Goal: Task Accomplishment & Management: Manage account settings

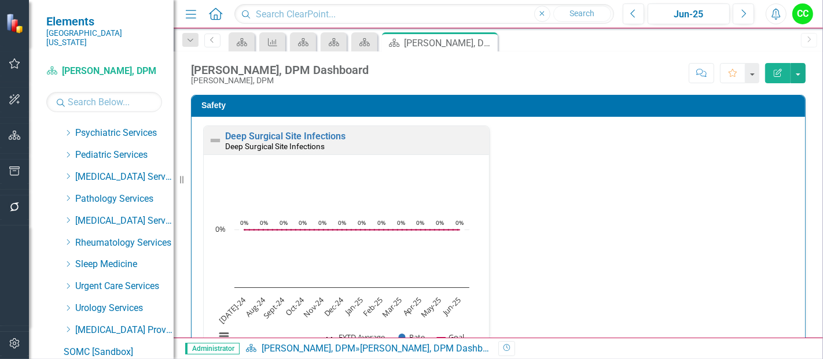
scroll to position [583, 0]
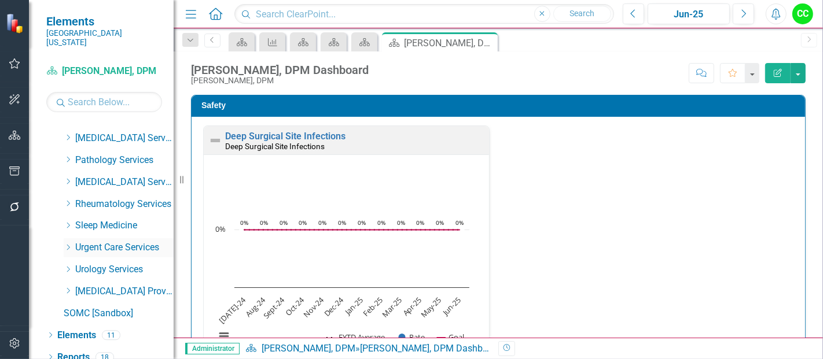
click at [68, 244] on icon "Dropdown" at bounding box center [68, 247] width 9 height 7
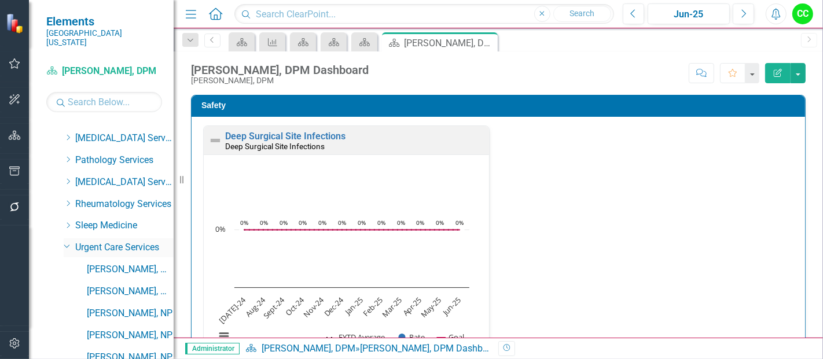
click at [65, 245] on icon at bounding box center [67, 246] width 6 height 3
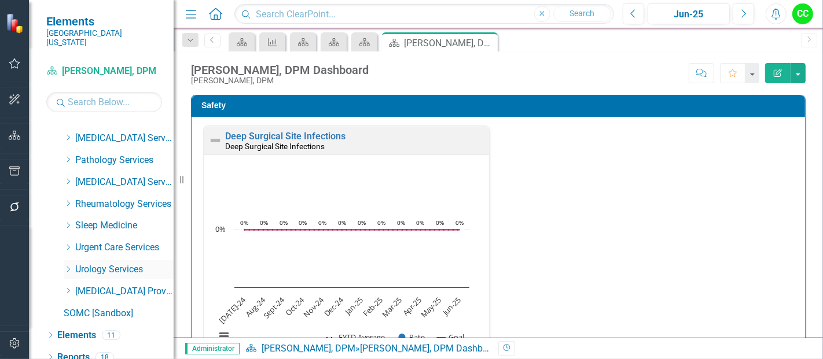
click at [68, 267] on icon at bounding box center [68, 270] width 3 height 6
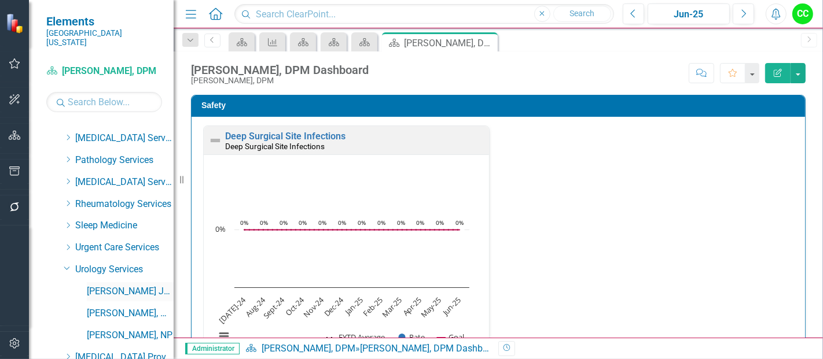
click at [98, 285] on link "[PERSON_NAME] July, NP" at bounding box center [130, 291] width 87 height 13
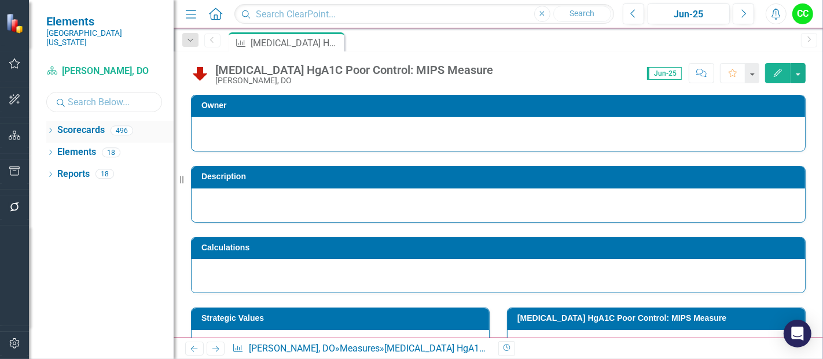
drag, startPoint x: 86, startPoint y: 102, endPoint x: 51, endPoint y: 116, distance: 37.6
click at [51, 116] on div "Scorecard [PERSON_NAME], DO Search Dropdown Scorecards 496 Dropdown [GEOGRAPHIC…" at bounding box center [101, 210] width 145 height 297
click at [51, 121] on div "Dropdown Scorecards 496" at bounding box center [109, 132] width 127 height 22
click at [49, 128] on icon "Dropdown" at bounding box center [50, 131] width 8 height 6
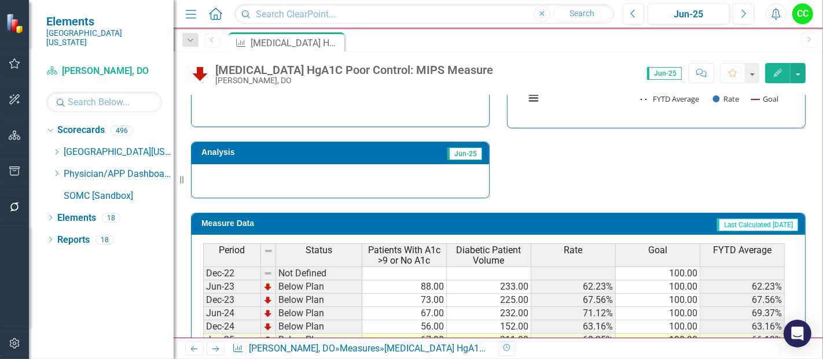
scroll to position [403, 0]
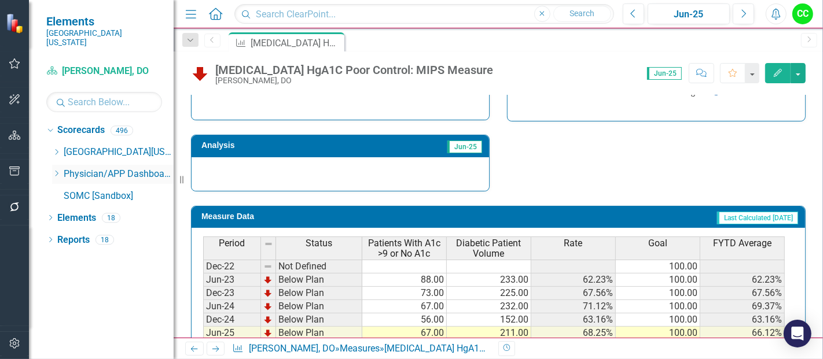
click at [56, 170] on icon "Dropdown" at bounding box center [56, 173] width 9 height 7
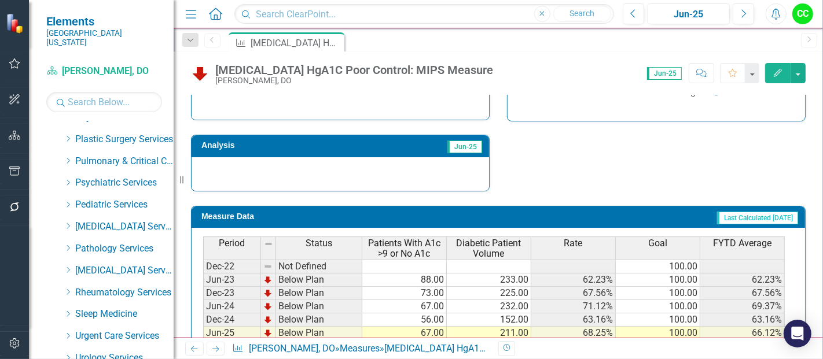
scroll to position [562, 0]
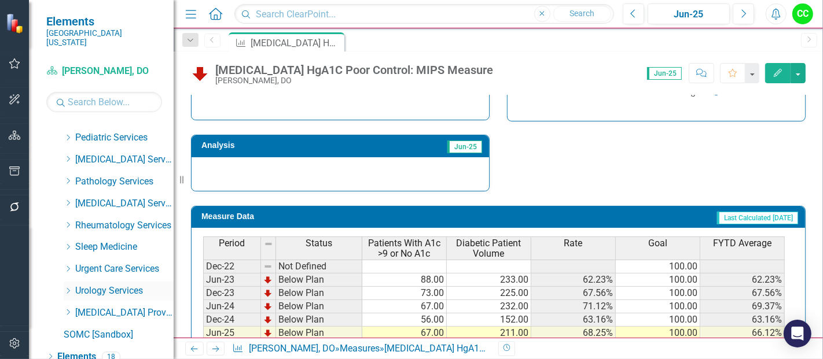
click at [69, 288] on icon "Dropdown" at bounding box center [68, 291] width 9 height 7
click at [102, 310] on div "[PERSON_NAME] July, NP" at bounding box center [130, 313] width 87 height 19
click at [108, 307] on link "[PERSON_NAME] July, NP" at bounding box center [130, 313] width 87 height 13
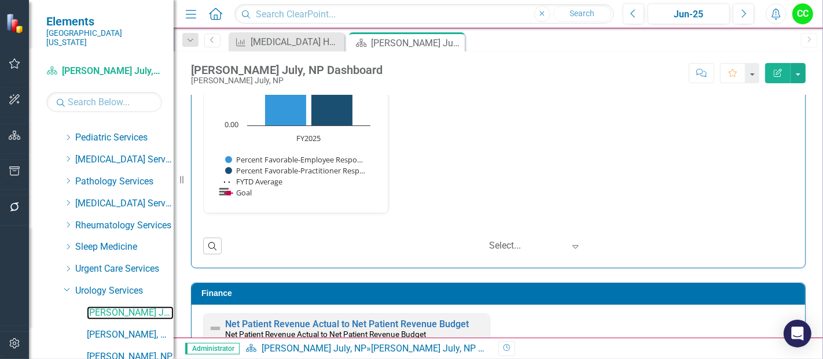
scroll to position [1220, 0]
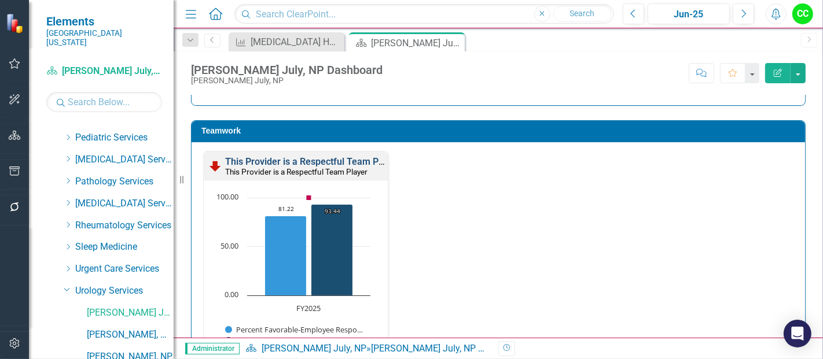
click at [315, 156] on link "This Provider is a Respectful Team Player" at bounding box center [312, 161] width 174 height 11
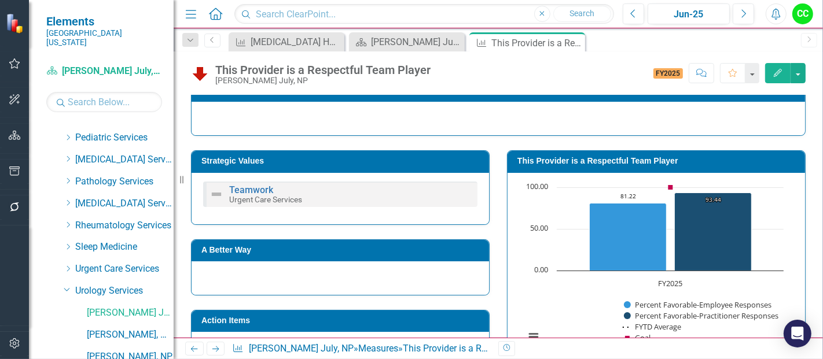
scroll to position [157, 0]
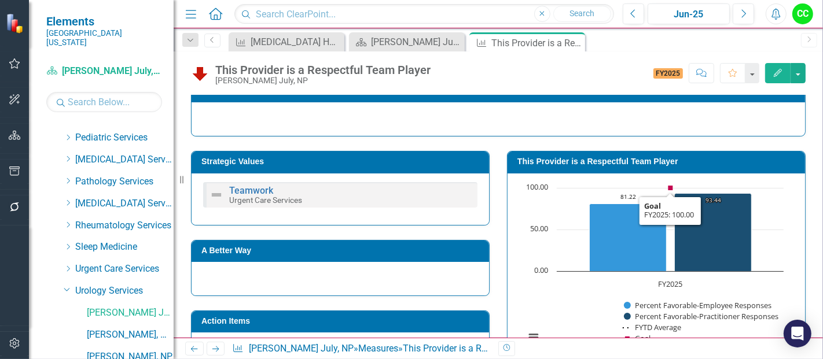
click at [650, 164] on h3 "This Provider is a Respectful Team Player" at bounding box center [658, 161] width 282 height 9
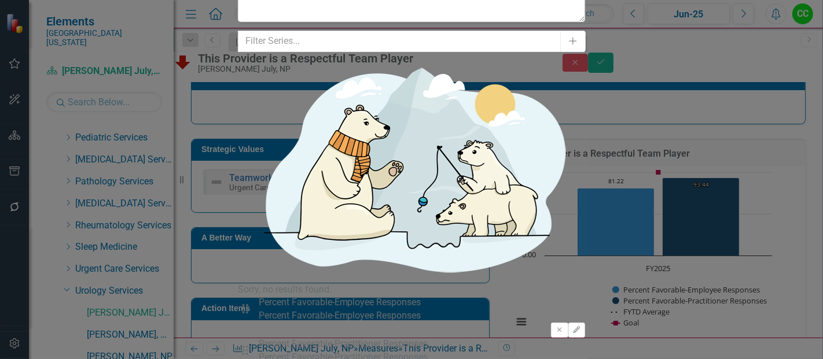
type input "2"
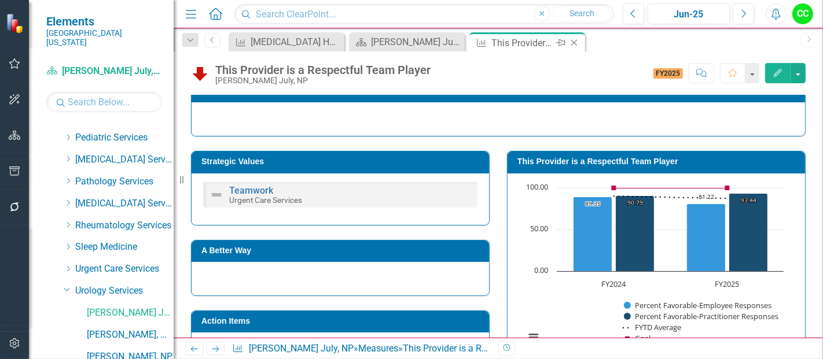
click at [579, 43] on icon "Close" at bounding box center [574, 42] width 12 height 9
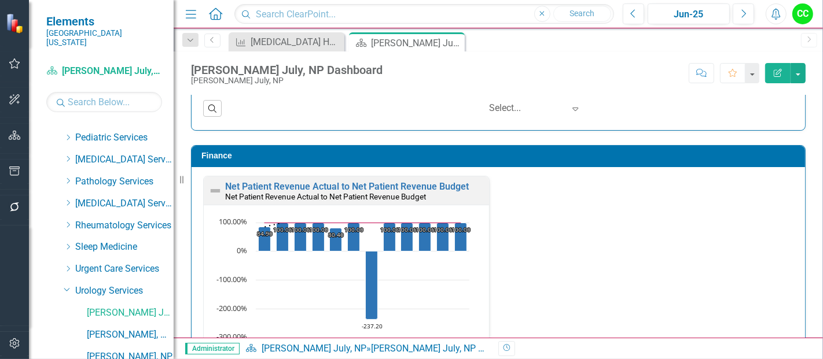
scroll to position [1746, 0]
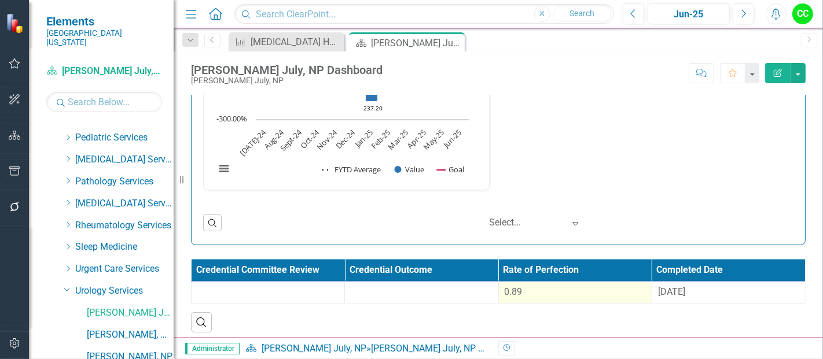
click at [560, 282] on td "0.89" at bounding box center [574, 292] width 153 height 21
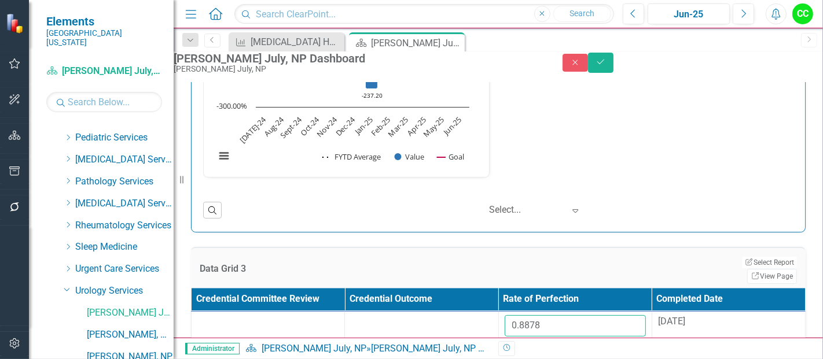
drag, startPoint x: 562, startPoint y: 333, endPoint x: 417, endPoint y: 348, distance: 146.0
click at [417, 348] on div "Menu Home Search Close Search Previous Jun-25 Next Alerts CC User Edit Profile …" at bounding box center [498, 179] width 649 height 359
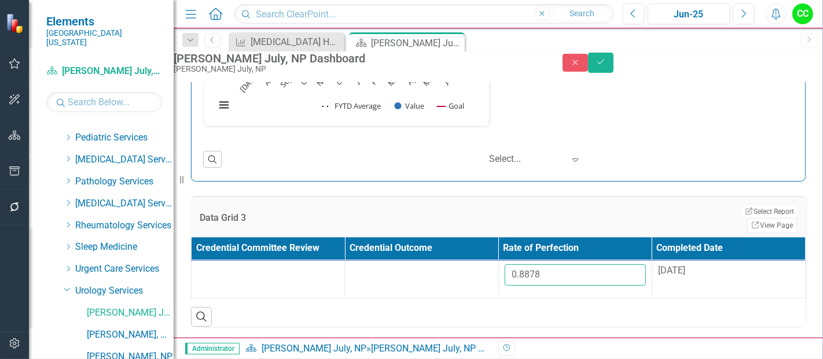
paste input "6671777"
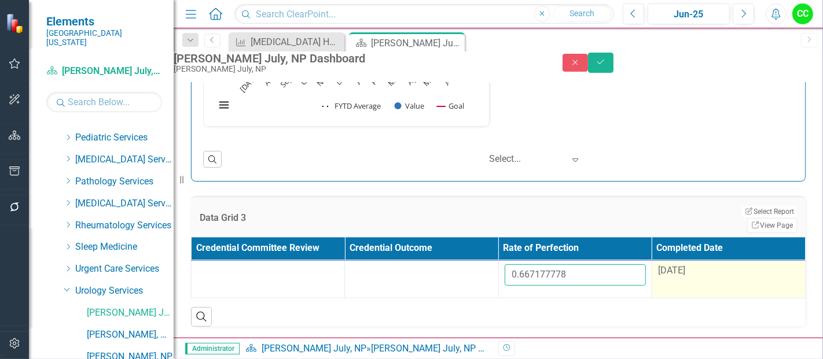
type input "0.667177778"
click at [696, 264] on div "[DATE]" at bounding box center [728, 270] width 141 height 13
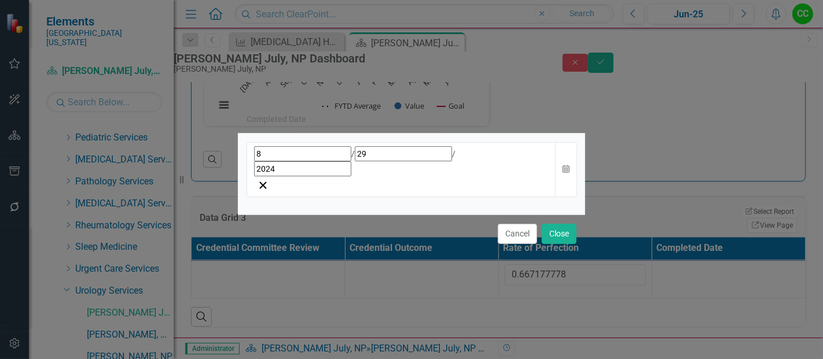
click at [314, 181] on div "[DATE] Calendar" at bounding box center [411, 174] width 347 height 81
drag, startPoint x: 315, startPoint y: 171, endPoint x: 314, endPoint y: 181, distance: 10.0
click at [314, 181] on div "[DATE] Calendar" at bounding box center [411, 174] width 347 height 81
click at [296, 171] on input "2024" at bounding box center [302, 168] width 97 height 15
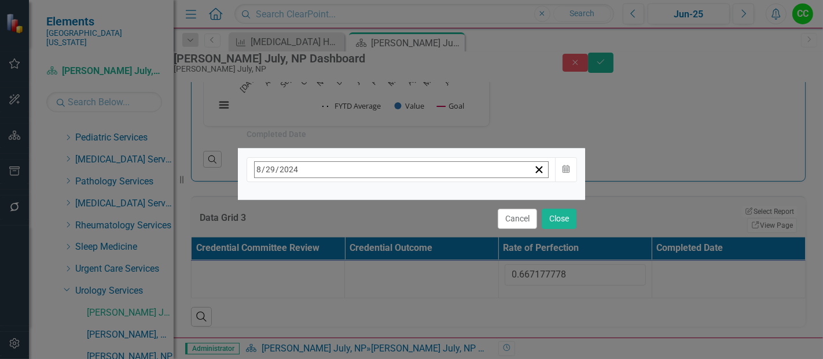
click at [361, 196] on span "[DATE]" at bounding box center [348, 194] width 25 height 9
click at [424, 200] on button "›" at bounding box center [410, 194] width 25 height 25
click at [361, 317] on abbr "August" at bounding box center [348, 319] width 25 height 9
click at [382, 299] on abbr "21" at bounding box center [377, 303] width 9 height 9
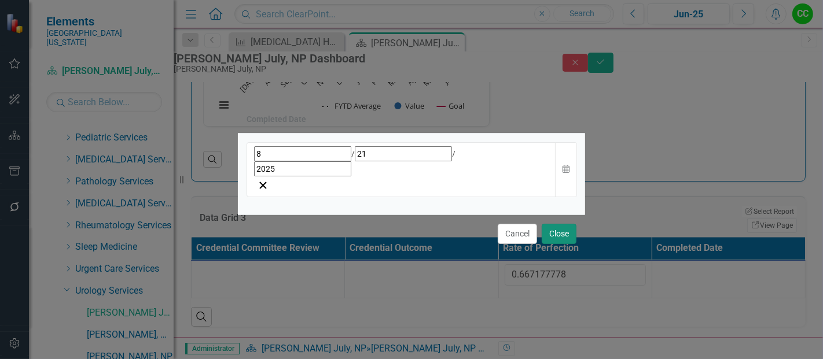
click at [550, 224] on button "Close" at bounding box center [559, 234] width 35 height 20
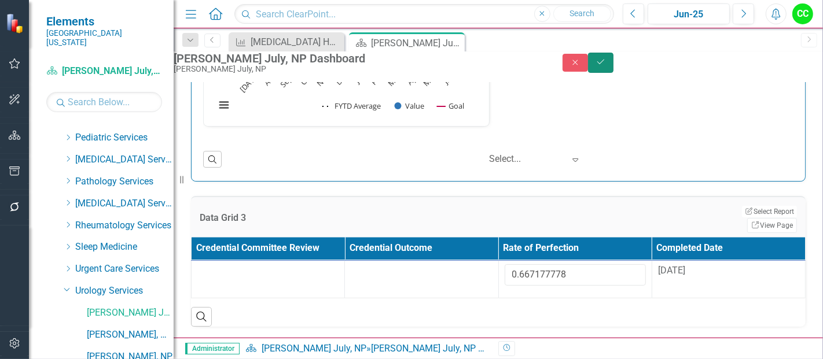
click at [613, 73] on button "Save" at bounding box center [600, 63] width 25 height 20
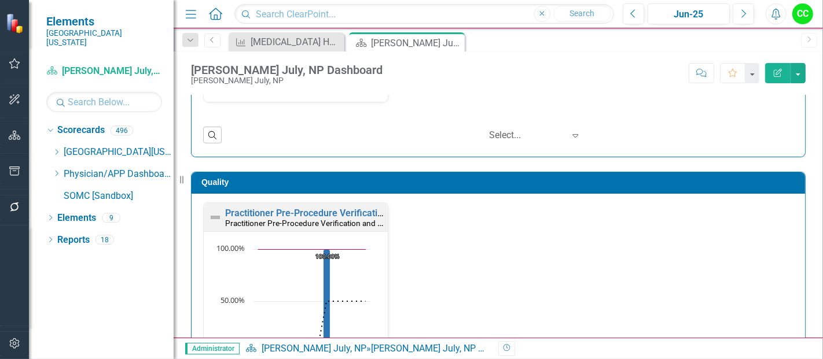
scroll to position [301, 0]
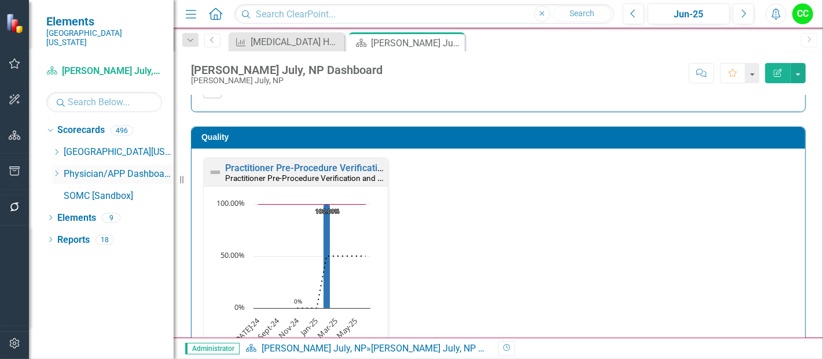
click at [54, 170] on icon "Dropdown" at bounding box center [56, 173] width 9 height 7
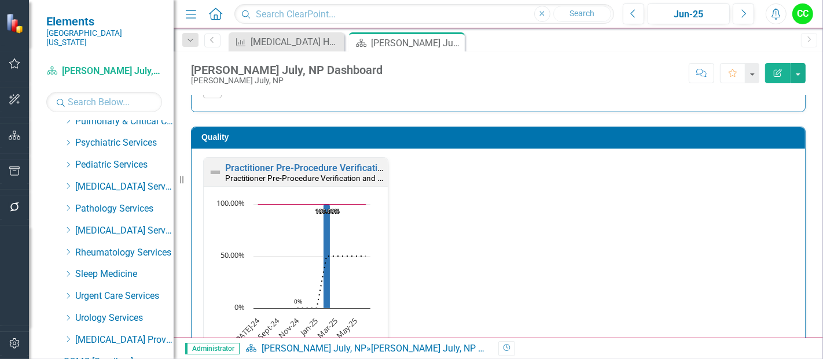
scroll to position [583, 0]
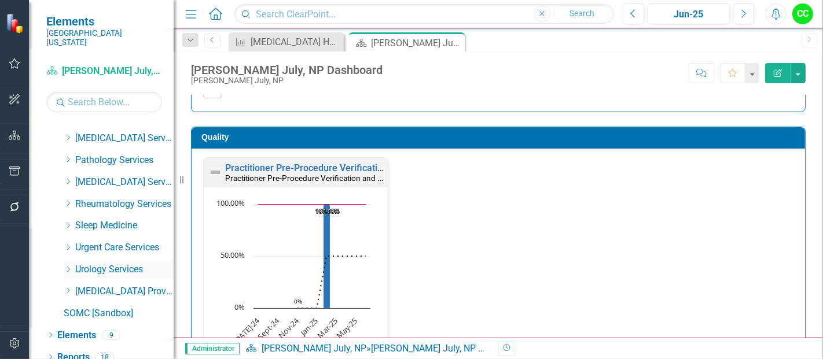
click at [68, 266] on icon "Dropdown" at bounding box center [68, 269] width 9 height 7
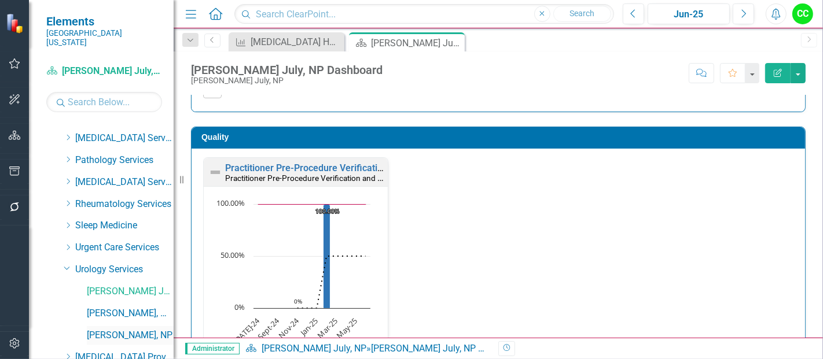
click at [115, 329] on link "[PERSON_NAME], NP" at bounding box center [130, 335] width 87 height 13
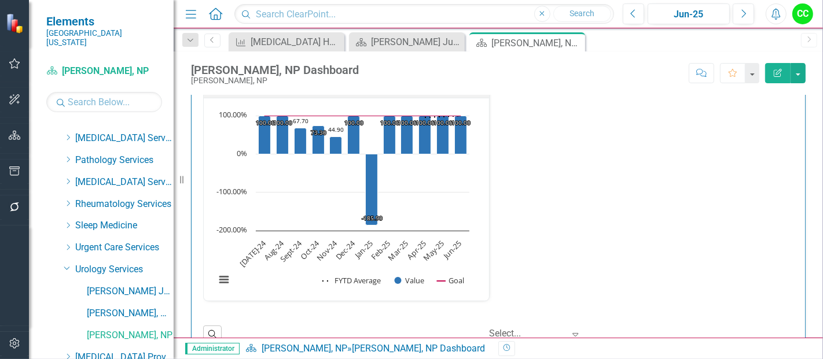
scroll to position [1746, 0]
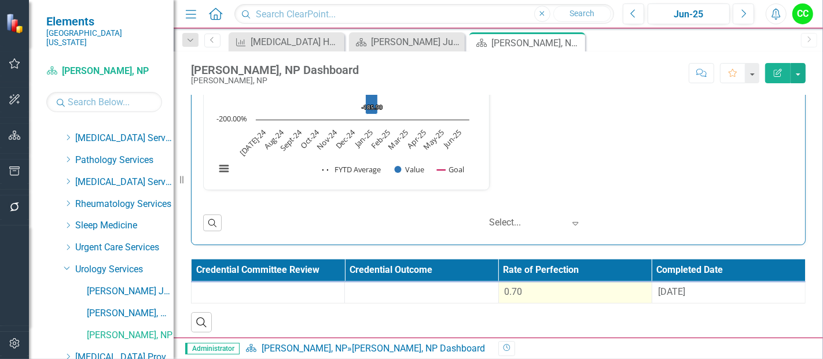
click at [542, 294] on div "0.70" at bounding box center [575, 293] width 141 height 14
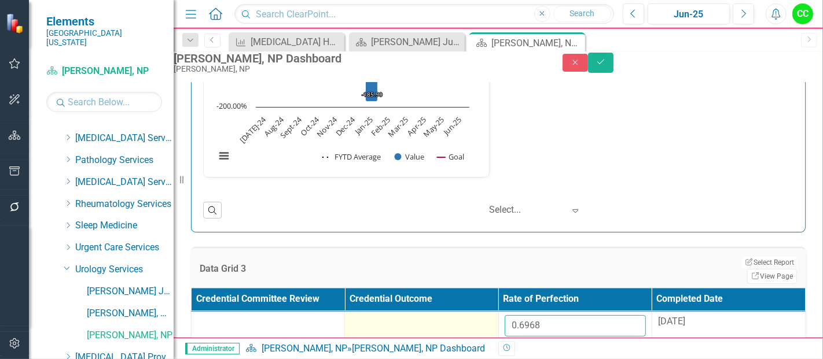
drag, startPoint x: 564, startPoint y: 328, endPoint x: 434, endPoint y: 331, distance: 129.7
click at [436, 333] on tr "0.6968 [DATE]" at bounding box center [499, 330] width 614 height 38
paste input "736333333"
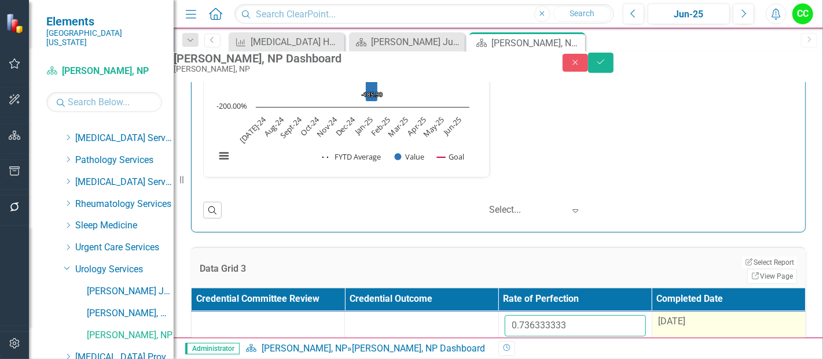
type input "0.736333333"
click at [703, 325] on div "[DATE]" at bounding box center [728, 321] width 141 height 13
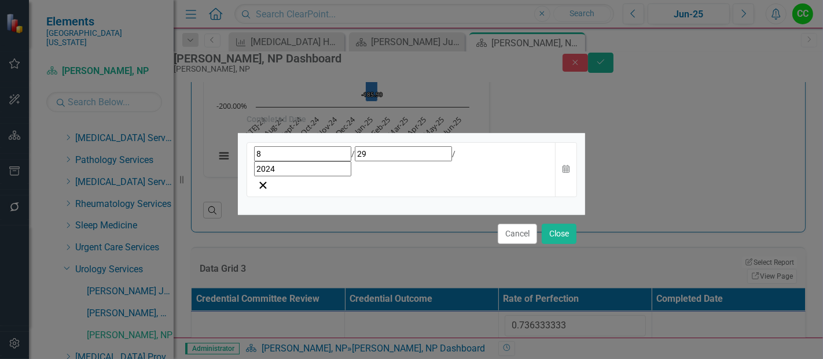
click at [436, 180] on div "[DATE]" at bounding box center [402, 169] width 310 height 55
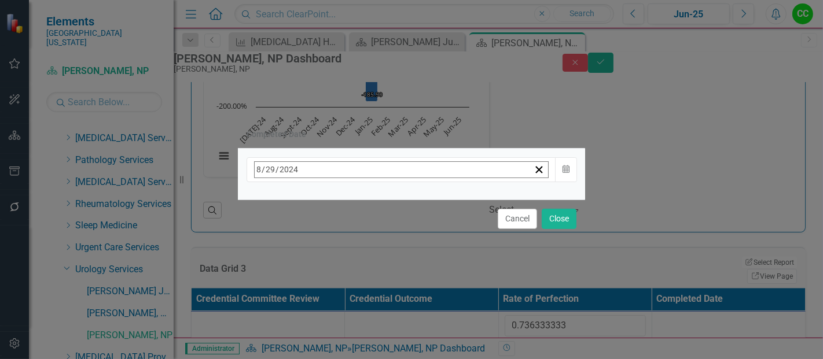
click at [398, 207] on button "[DATE]" at bounding box center [349, 194] width 100 height 25
click at [424, 200] on button "›" at bounding box center [410, 194] width 25 height 25
click at [382, 307] on button "August" at bounding box center [348, 320] width 67 height 42
click at [382, 300] on abbr "21" at bounding box center [377, 303] width 9 height 9
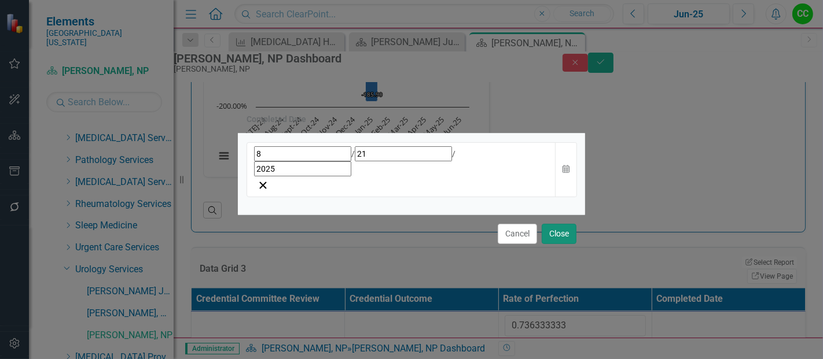
click at [564, 224] on button "Close" at bounding box center [559, 234] width 35 height 20
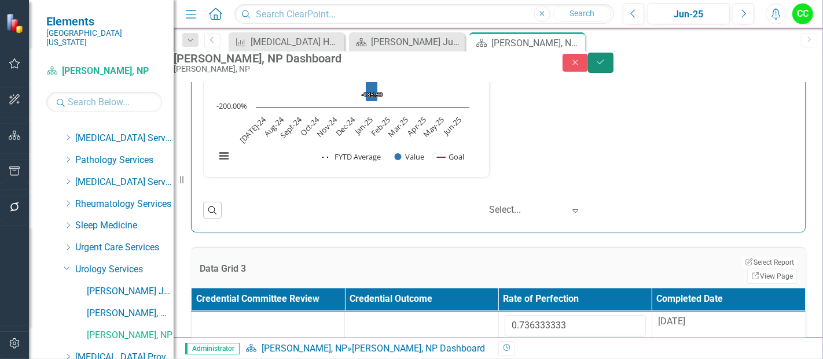
click at [606, 66] on icon "Save" at bounding box center [601, 62] width 10 height 8
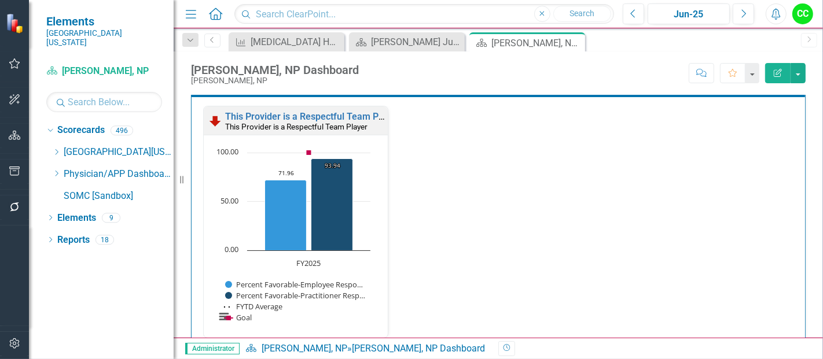
scroll to position [1265, 0]
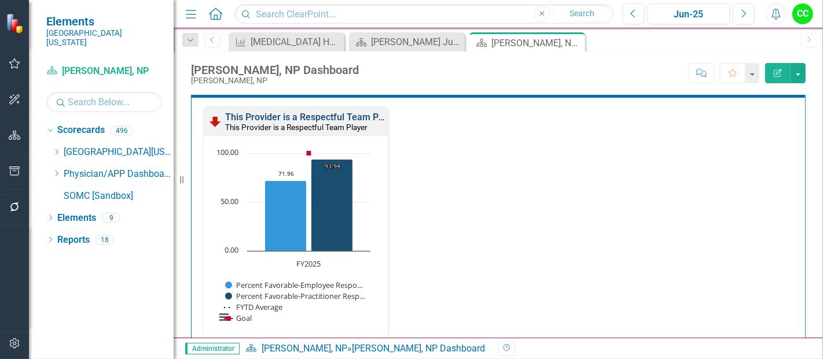
click at [356, 112] on link "This Provider is a Respectful Team Player" at bounding box center [312, 117] width 174 height 11
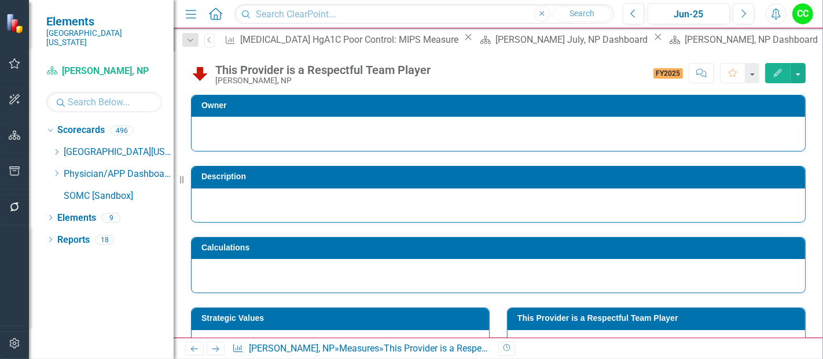
scroll to position [131, 0]
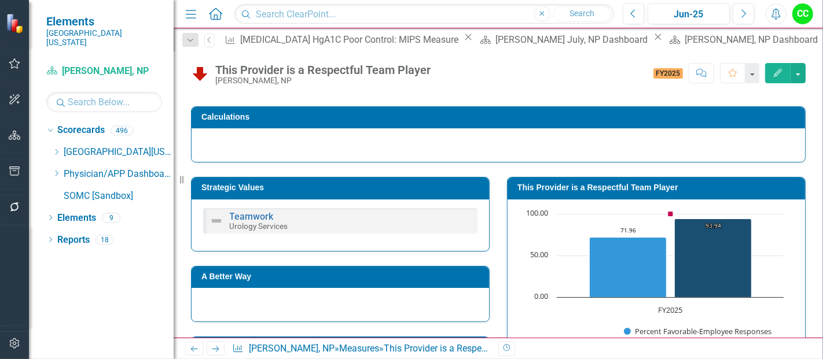
click at [670, 183] on h3 "This Provider is a Respectful Team Player" at bounding box center [658, 187] width 282 height 9
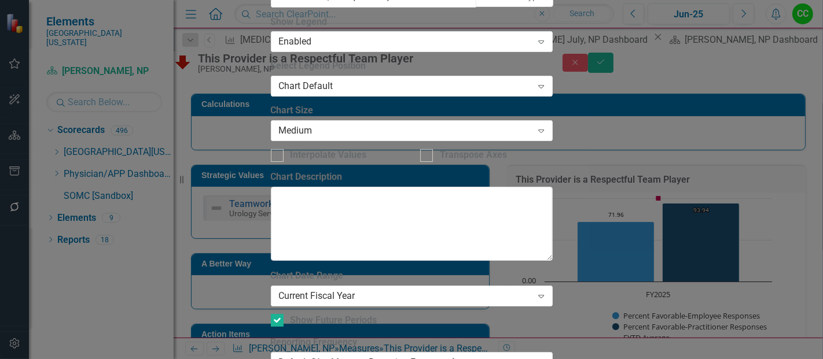
click at [377, 270] on div "Chart Date Range Current Fiscal Year Expand" at bounding box center [412, 288] width 282 height 36
click at [373, 289] on div "Current Fiscal Year" at bounding box center [406, 295] width 254 height 13
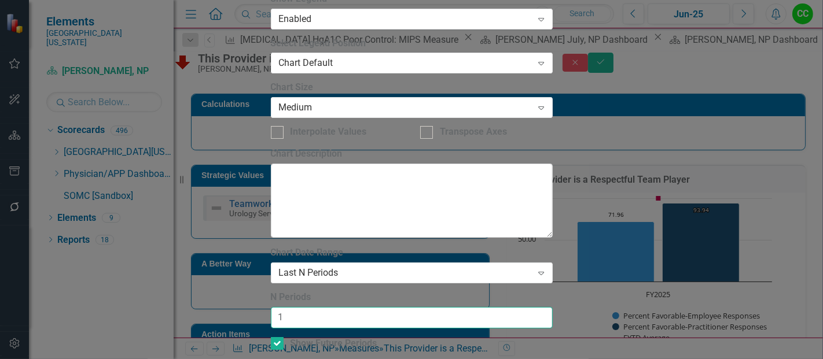
click at [537, 307] on input "1" at bounding box center [412, 317] width 282 height 21
type input "2"
click at [537, 307] on input "2" at bounding box center [412, 317] width 282 height 21
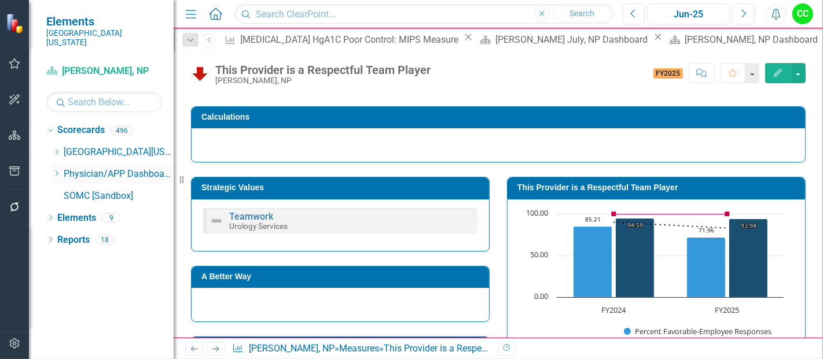
click at [56, 170] on icon "Dropdown" at bounding box center [56, 173] width 9 height 7
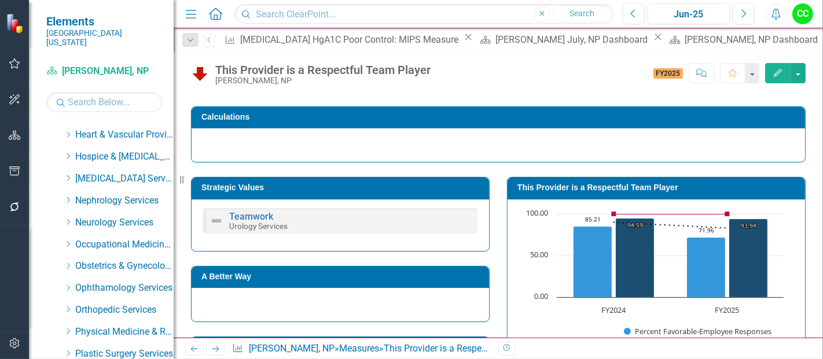
scroll to position [583, 0]
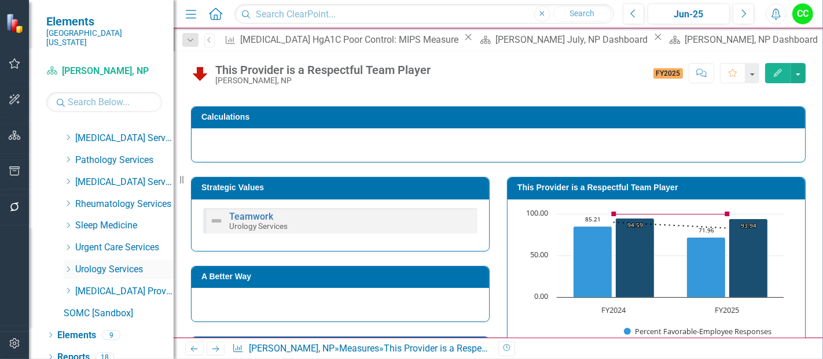
click at [67, 266] on icon "Dropdown" at bounding box center [68, 269] width 9 height 7
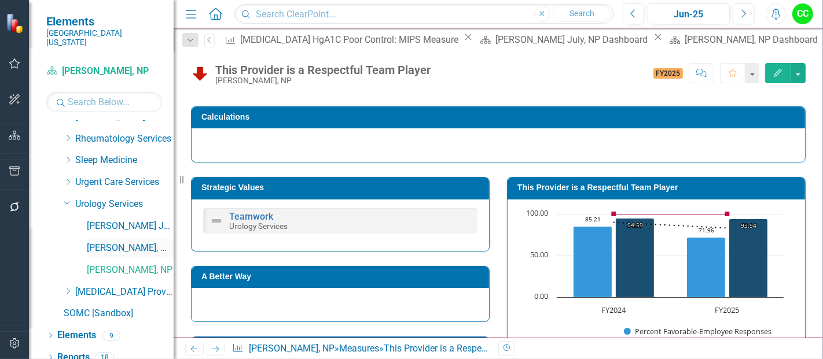
click at [111, 242] on link "[PERSON_NAME], MD" at bounding box center [130, 248] width 87 height 13
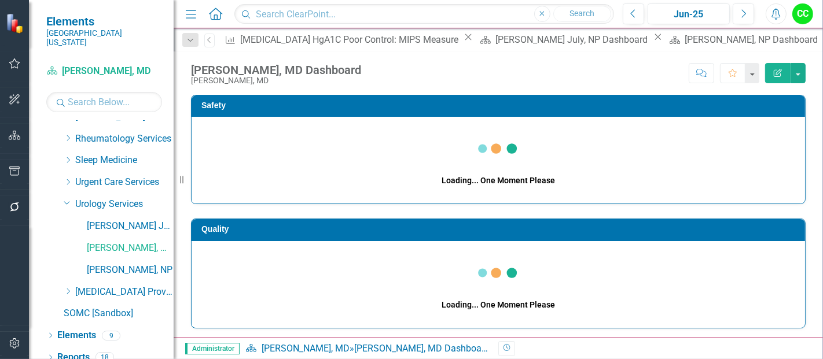
click at [465, 41] on icon at bounding box center [468, 37] width 6 height 6
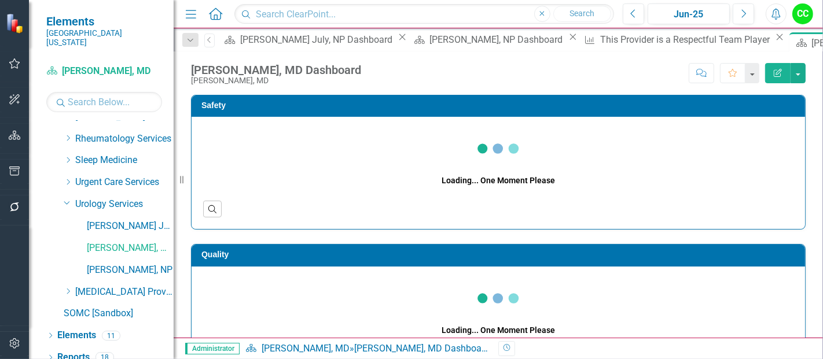
click at [399, 41] on icon at bounding box center [402, 37] width 6 height 6
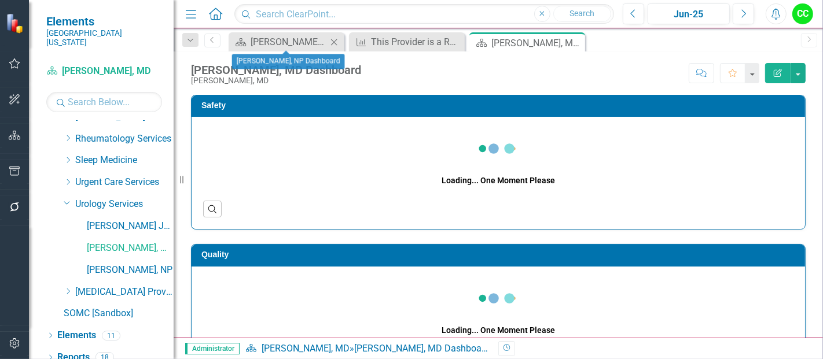
click at [330, 39] on icon "Close" at bounding box center [334, 42] width 12 height 9
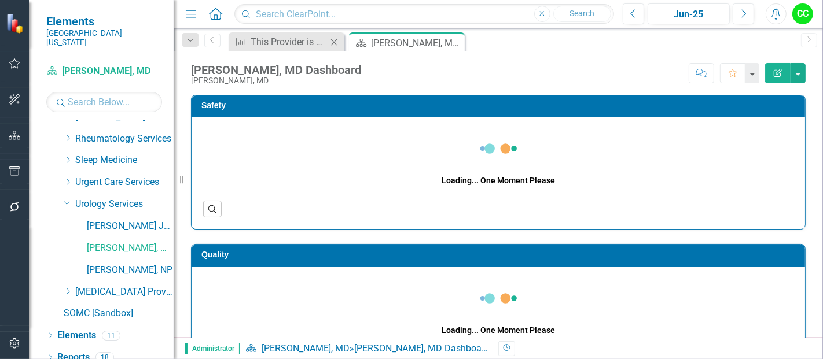
click at [333, 42] on icon "Close" at bounding box center [334, 42] width 12 height 9
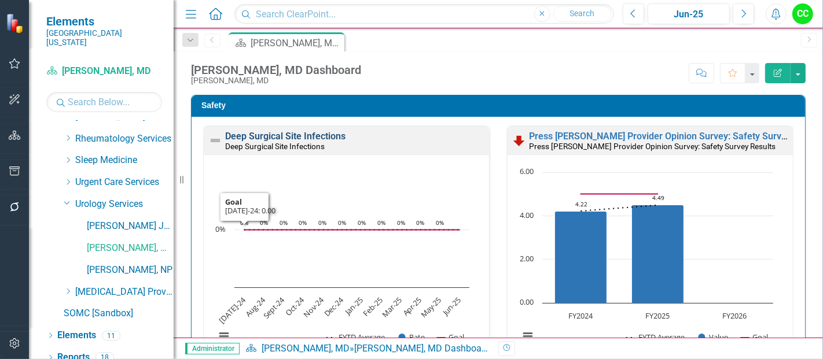
click at [303, 134] on link "Deep Surgical Site Infections" at bounding box center [285, 136] width 120 height 11
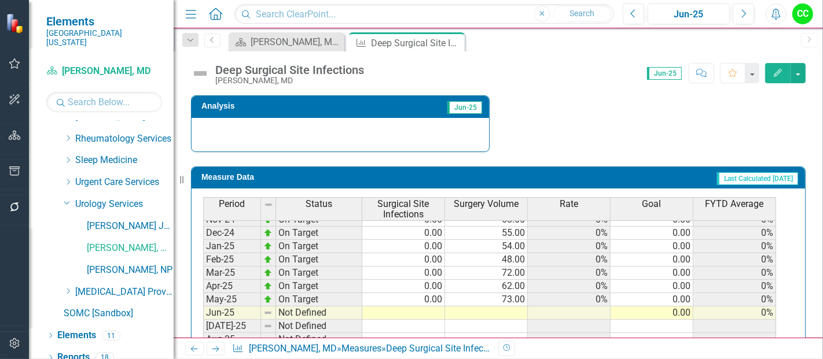
scroll to position [383, 0]
click at [434, 306] on tbody "Sep-23 On Target 0.00 83.00 0% 0.00 0% Oct-23 On Target 0.00 74.00 0% 0.00 0% N…" at bounding box center [489, 231] width 573 height 413
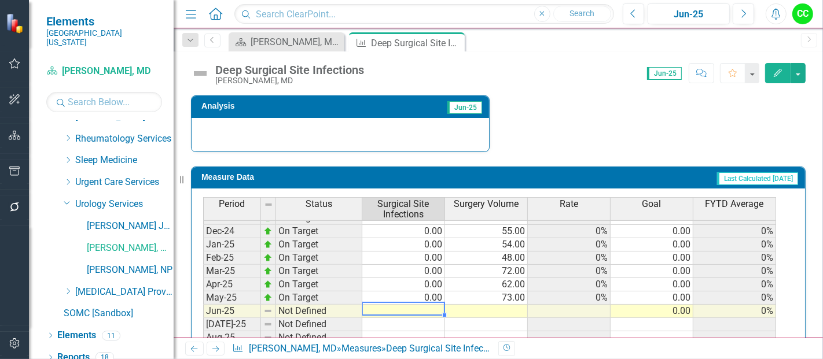
type textarea "0"
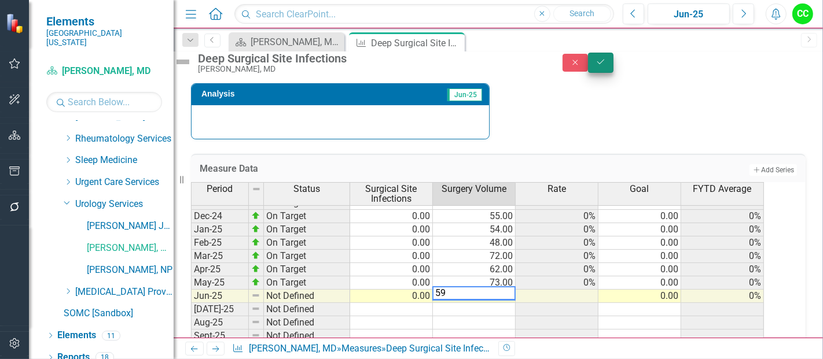
type textarea "59"
click at [613, 73] on button "Save" at bounding box center [600, 63] width 25 height 20
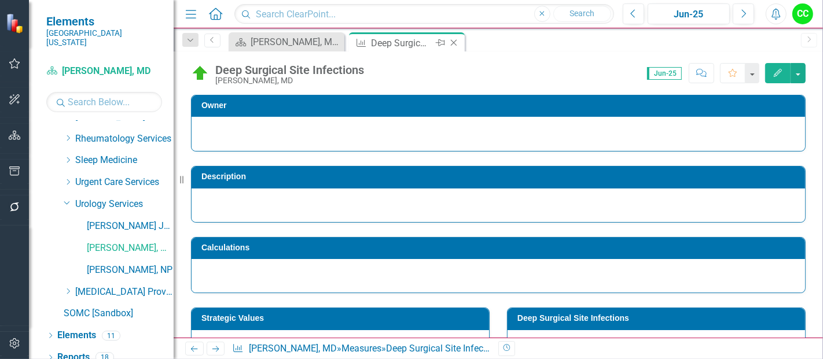
click at [456, 43] on icon "Close" at bounding box center [454, 42] width 12 height 9
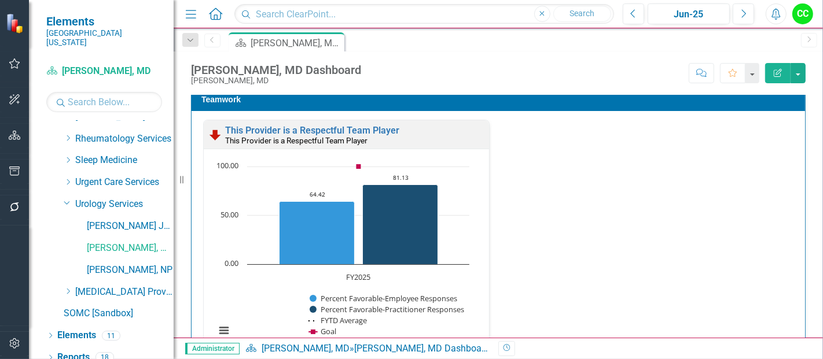
scroll to position [1250, 0]
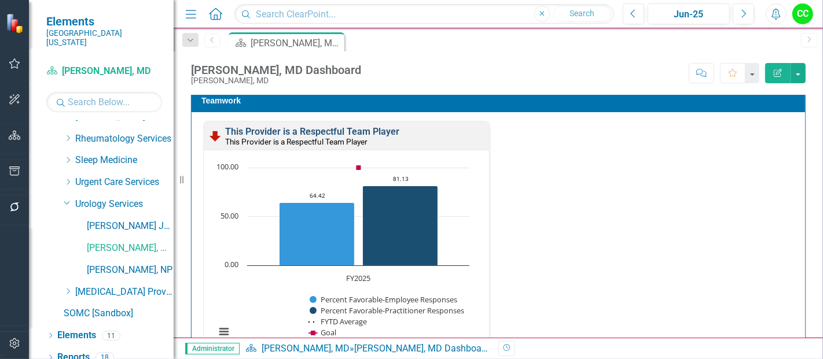
click at [383, 126] on link "This Provider is a Respectful Team Player" at bounding box center [312, 131] width 174 height 11
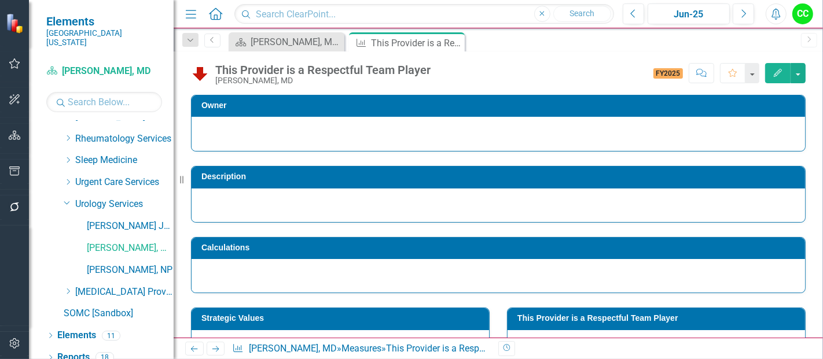
click at [656, 311] on td "This Provider is a Respectful Team Player" at bounding box center [658, 319] width 282 height 17
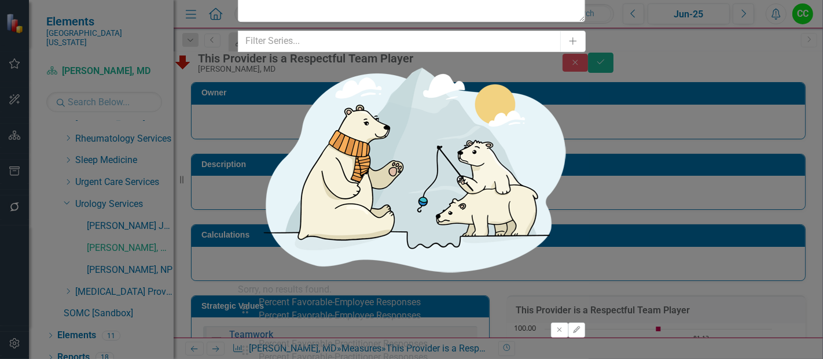
type input "2"
click at [585, 254] on form "Charts Chart This Provider is a Respectful Team Player Help Maximize Close Char…" at bounding box center [411, 180] width 347 height 1370
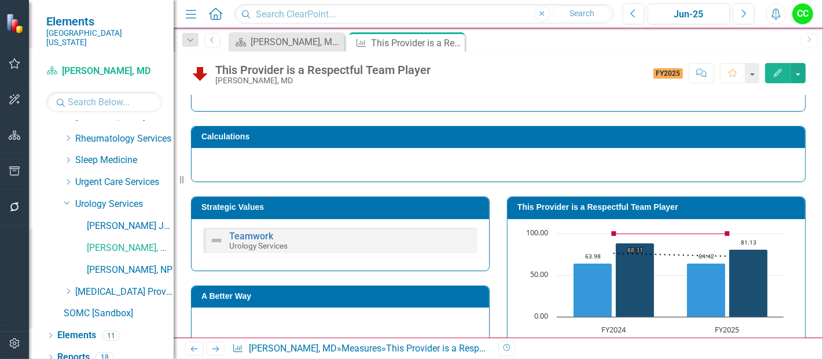
scroll to position [111, 0]
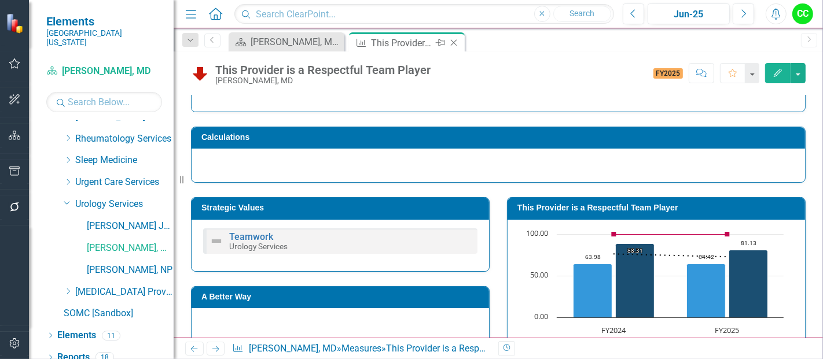
click at [453, 39] on icon "Close" at bounding box center [454, 42] width 12 height 9
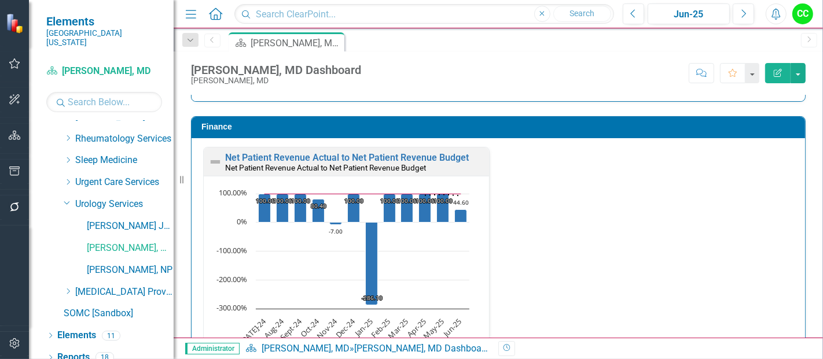
scroll to position [1746, 0]
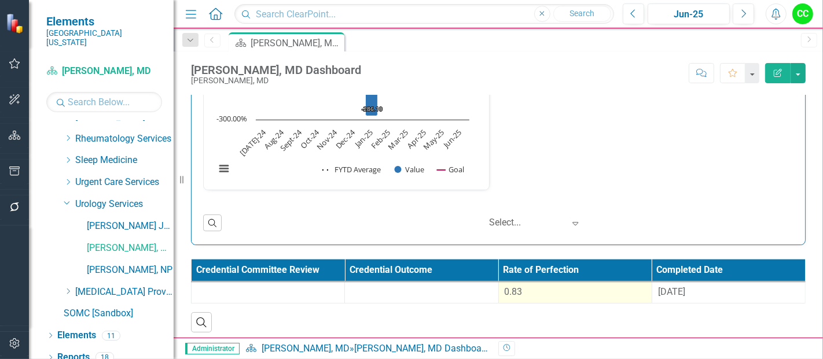
click at [532, 292] on div "0.83" at bounding box center [575, 292] width 141 height 13
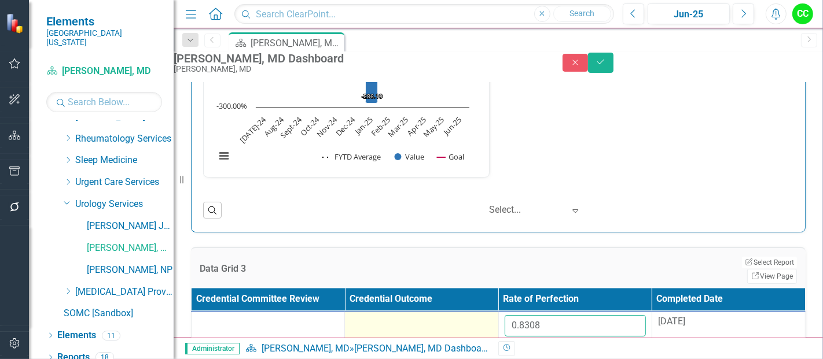
drag, startPoint x: 572, startPoint y: 321, endPoint x: 447, endPoint y: 330, distance: 124.7
click at [447, 330] on tr "0.8308 [DATE]" at bounding box center [499, 330] width 614 height 38
paste input "657527273"
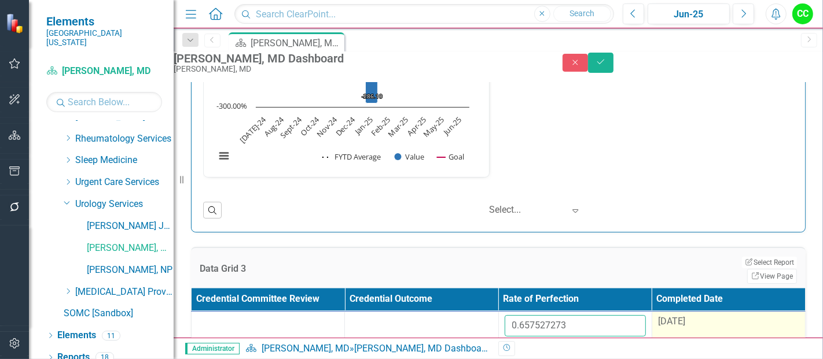
type input "0.657527273"
click at [703, 323] on div "[DATE]" at bounding box center [728, 321] width 141 height 13
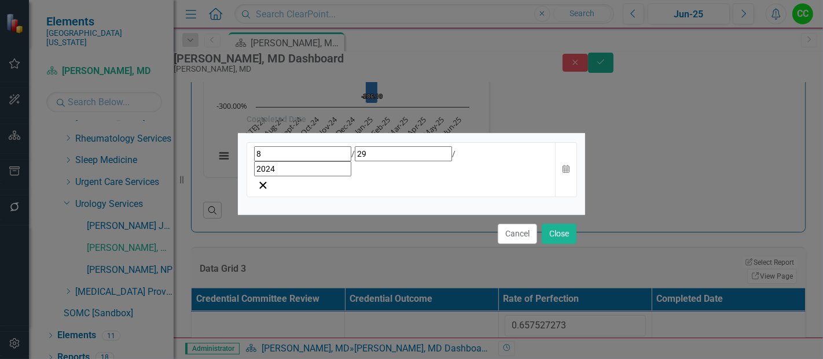
click at [341, 170] on div "[DATE]" at bounding box center [401, 161] width 295 height 30
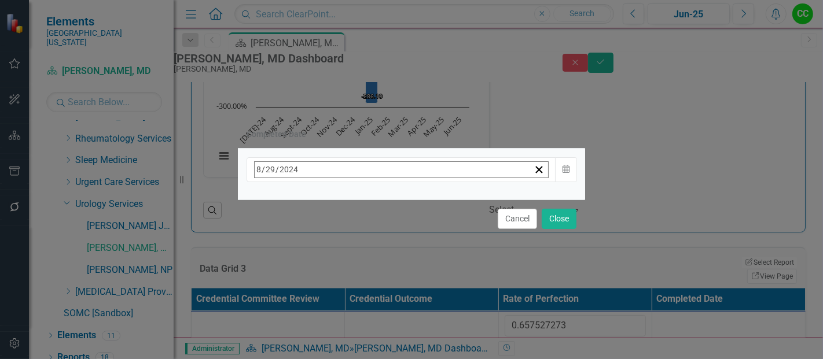
click at [398, 189] on button "[DATE]" at bounding box center [349, 194] width 100 height 25
click at [424, 200] on button "›" at bounding box center [410, 194] width 25 height 25
click at [382, 327] on button "August" at bounding box center [348, 320] width 67 height 42
click at [392, 306] on button "21" at bounding box center [377, 303] width 29 height 21
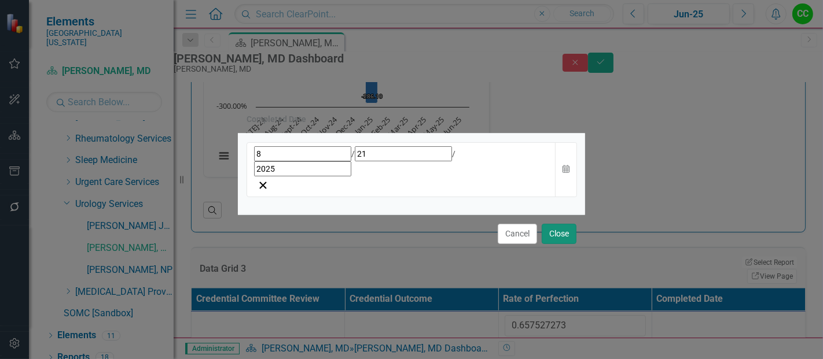
click at [561, 224] on button "Close" at bounding box center [559, 234] width 35 height 20
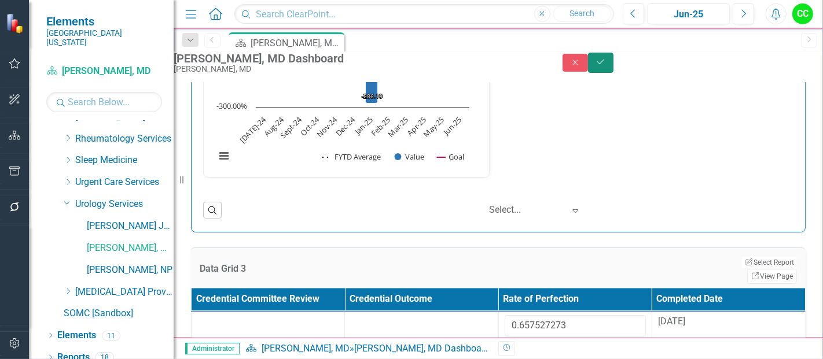
click at [606, 66] on icon "Save" at bounding box center [601, 62] width 10 height 8
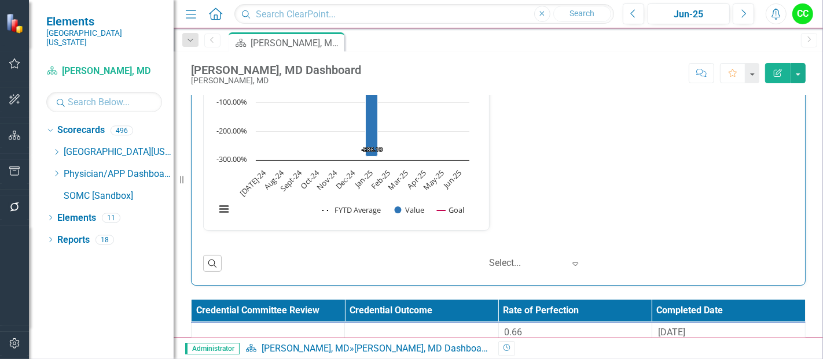
scroll to position [1702, 0]
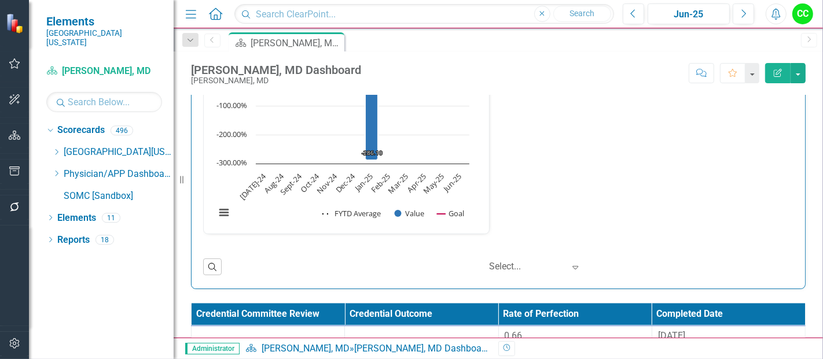
click at [392, 318] on th "Credential Outcome" at bounding box center [421, 315] width 153 height 23
